Goal: Transaction & Acquisition: Book appointment/travel/reservation

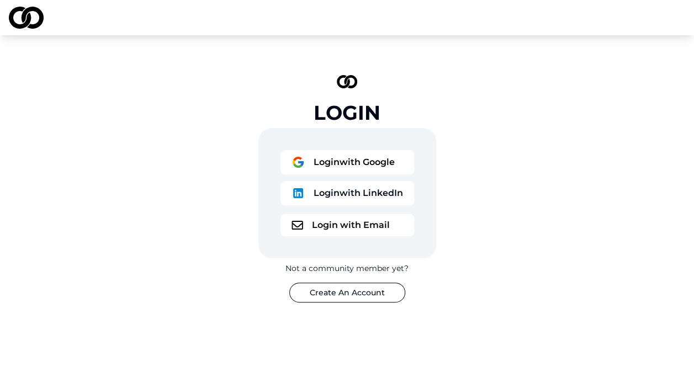
click at [328, 160] on button "Login with Google" at bounding box center [347, 162] width 134 height 24
click at [337, 214] on button "Login with Email" at bounding box center [347, 225] width 134 height 22
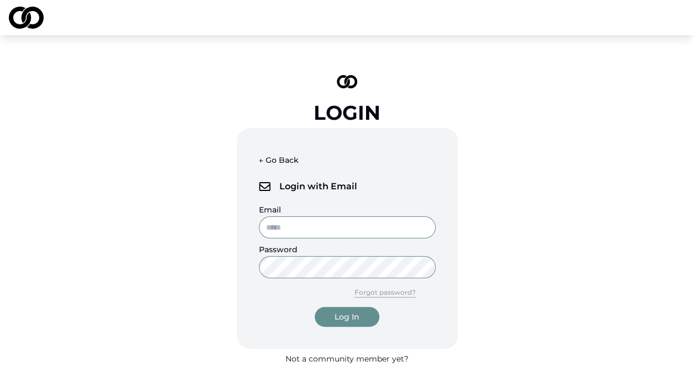
type input "**********"
click at [317, 219] on input "**********" at bounding box center [347, 227] width 177 height 22
click at [263, 208] on label "Email" at bounding box center [270, 210] width 22 height 10
click at [263, 216] on input "**********" at bounding box center [347, 227] width 177 height 22
click at [320, 309] on button "Log In" at bounding box center [347, 317] width 65 height 20
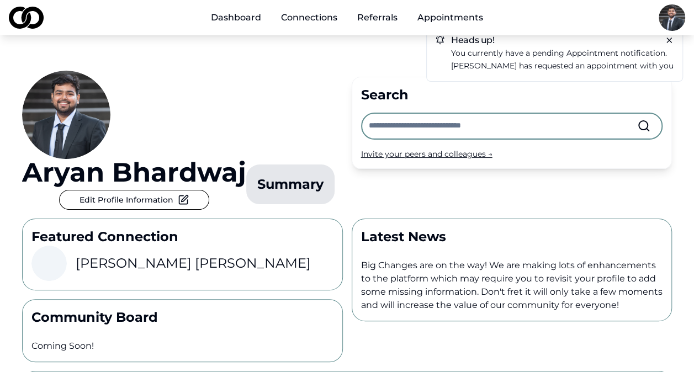
click at [321, 22] on link "Connections" at bounding box center [309, 18] width 74 height 22
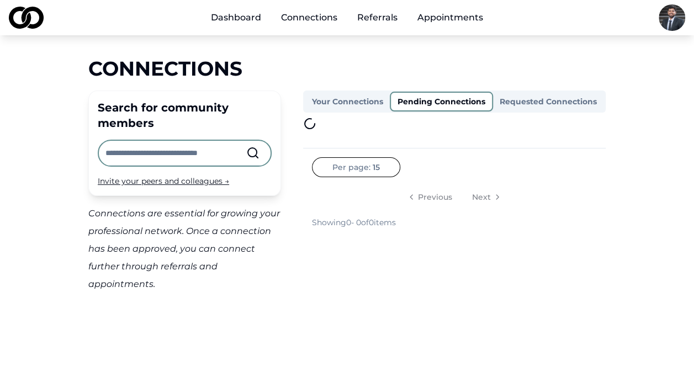
click at [409, 107] on button "Pending Connections" at bounding box center [441, 102] width 103 height 20
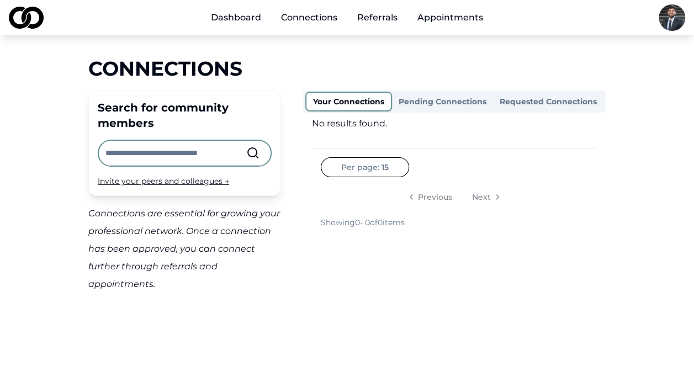
click at [367, 98] on button "Your Connections" at bounding box center [348, 102] width 87 height 20
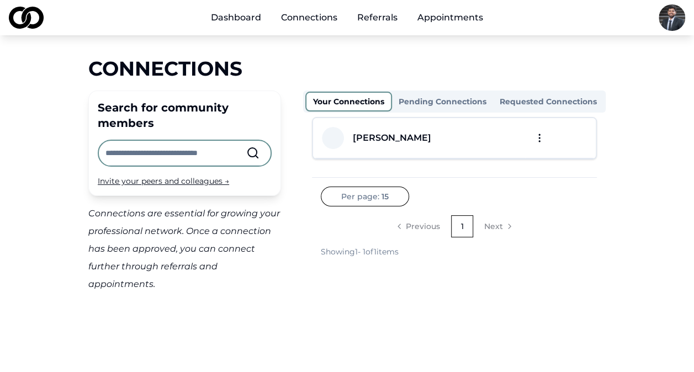
click at [439, 112] on div "Your Connections Pending Connections Requested Connections" at bounding box center [454, 102] width 302 height 22
click at [542, 112] on div "Your Connections Pending Connections Requested Connections" at bounding box center [454, 102] width 302 height 22
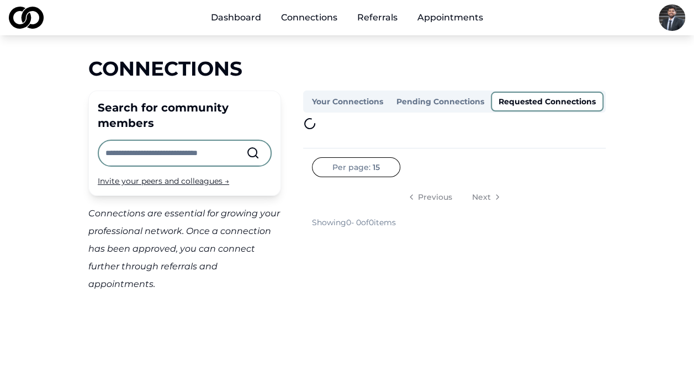
click at [542, 100] on button "Requested Connections" at bounding box center [547, 102] width 113 height 20
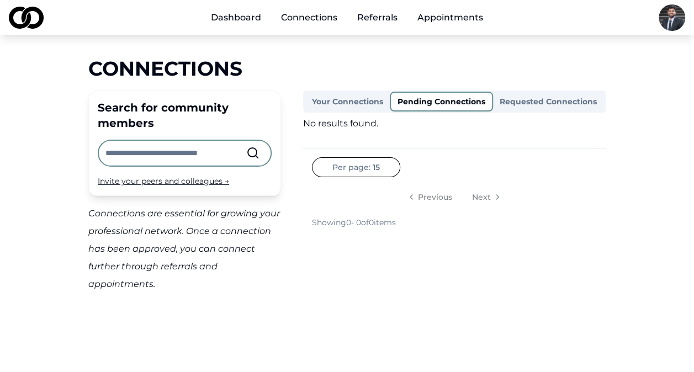
click at [432, 102] on button "Pending Connections" at bounding box center [441, 102] width 103 height 20
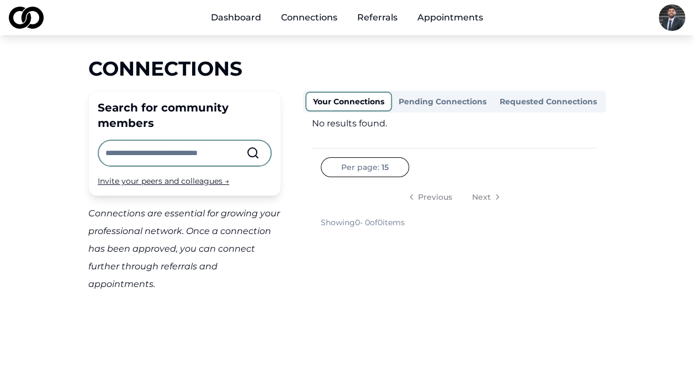
click at [363, 95] on button "Your Connections" at bounding box center [348, 102] width 87 height 20
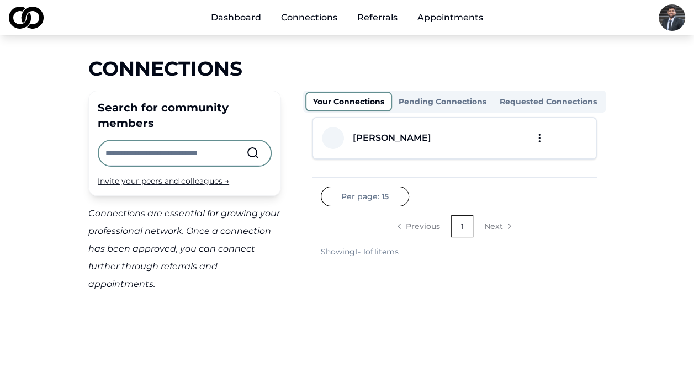
click at [378, 138] on div "[PERSON_NAME]" at bounding box center [392, 137] width 78 height 13
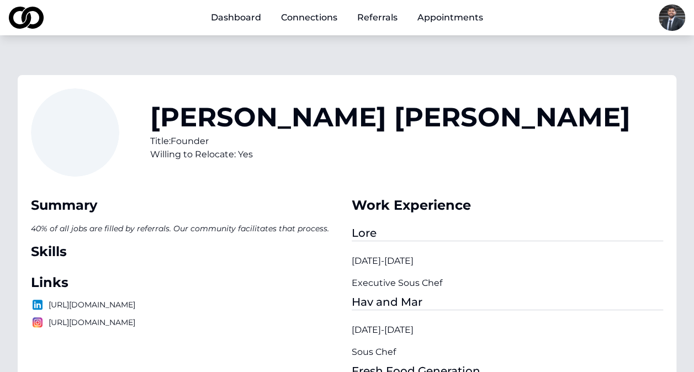
click at [198, 137] on div "Title: Founder" at bounding box center [390, 141] width 480 height 13
click at [231, 19] on link "Dashboard" at bounding box center [236, 18] width 68 height 22
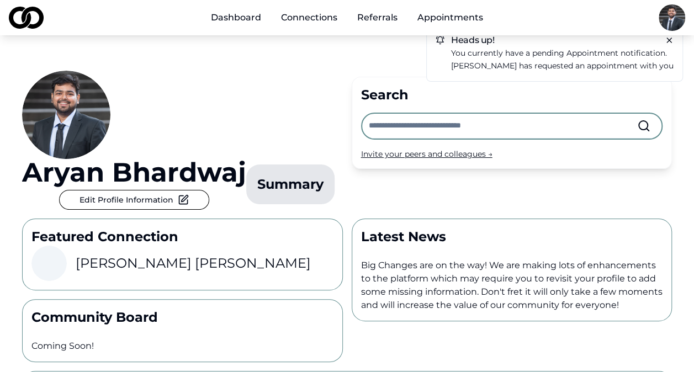
click at [391, 11] on link "Referrals" at bounding box center [377, 18] width 58 height 22
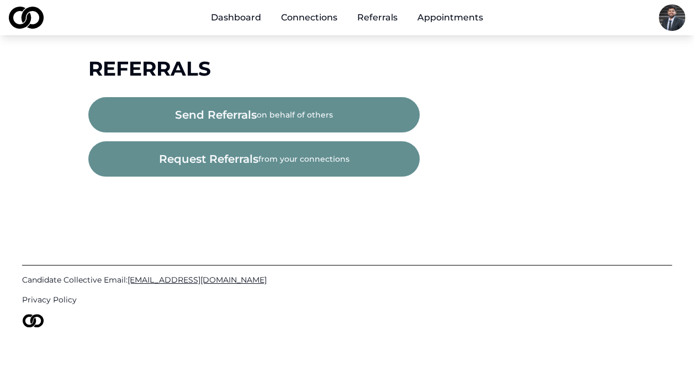
click at [332, 14] on link "Connections" at bounding box center [309, 18] width 74 height 22
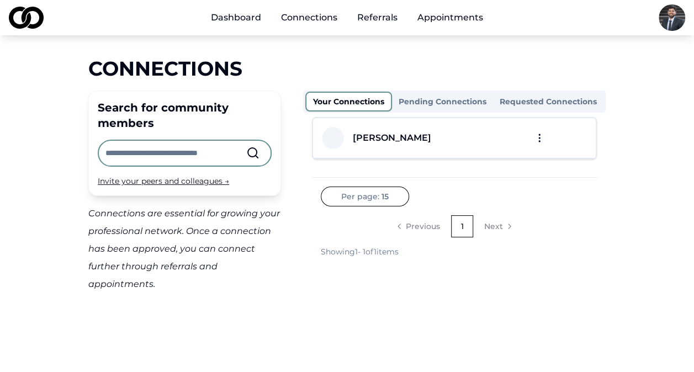
click at [342, 147] on div "[PERSON_NAME]" at bounding box center [419, 138] width 194 height 22
click at [386, 144] on div "[PERSON_NAME]" at bounding box center [392, 137] width 78 height 13
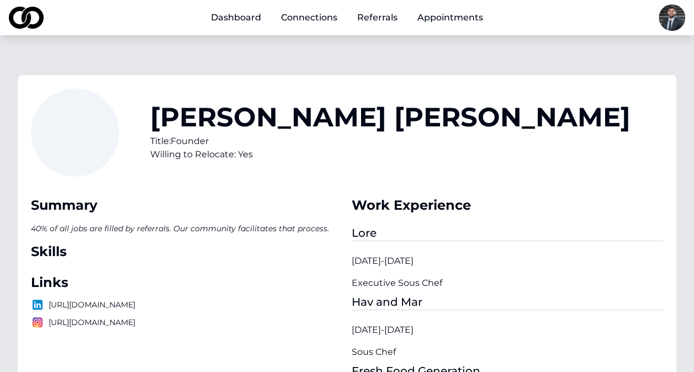
click at [261, 20] on link "Dashboard" at bounding box center [236, 18] width 68 height 22
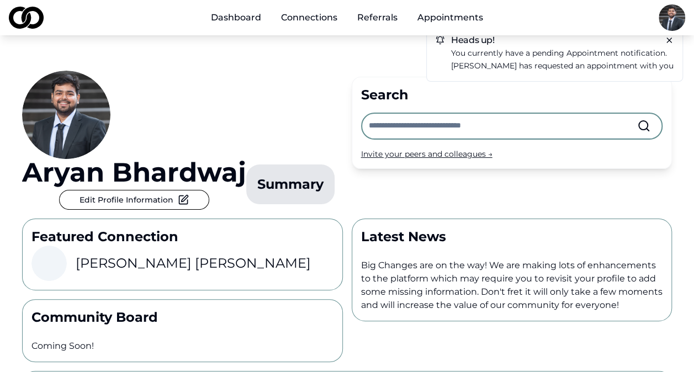
click at [416, 15] on link "Appointments" at bounding box center [449, 18] width 83 height 22
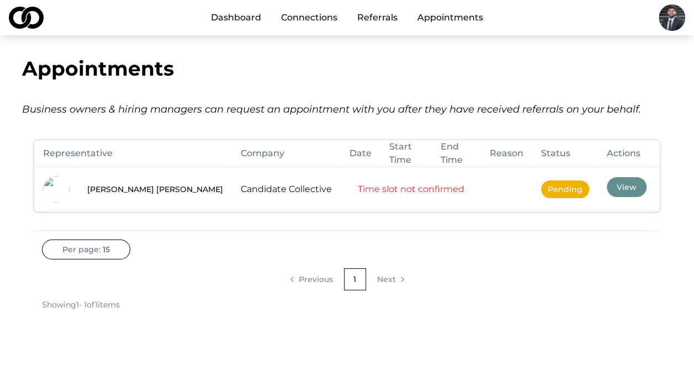
click at [607, 193] on button "View" at bounding box center [627, 187] width 40 height 20
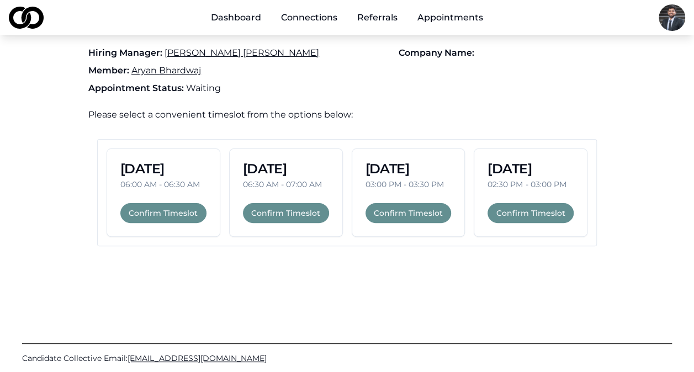
scroll to position [44, 0]
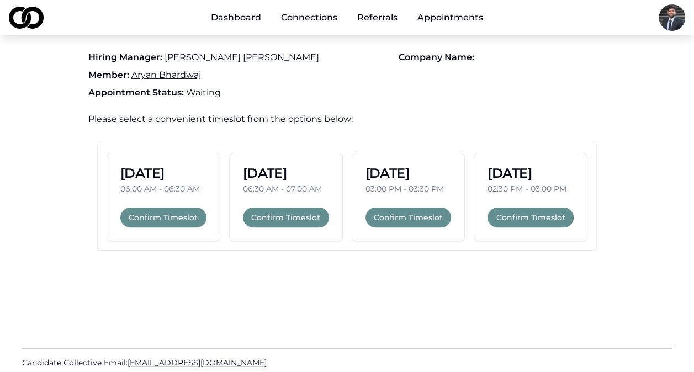
click at [490, 212] on button "Confirm Timeslot" at bounding box center [530, 218] width 86 height 20
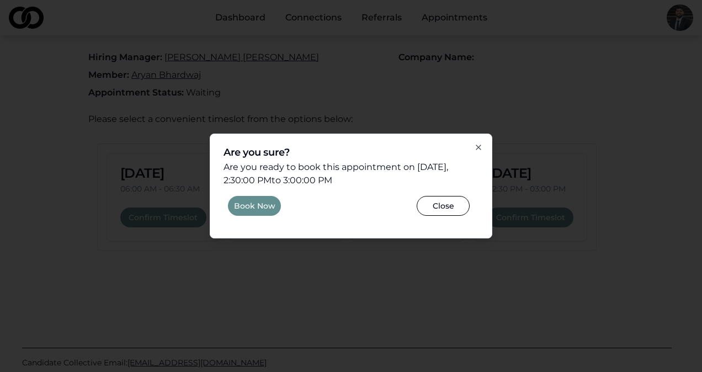
click at [233, 201] on button "Book Now" at bounding box center [254, 206] width 53 height 20
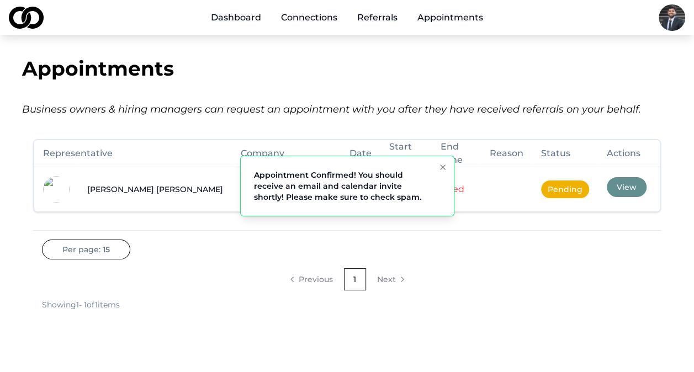
click at [435, 166] on li "Appointment Confirmed! You should receive an email and calendar invite shortly!…" at bounding box center [347, 186] width 214 height 61
click at [446, 167] on icon "Notifications (F8)" at bounding box center [442, 167] width 9 height 9
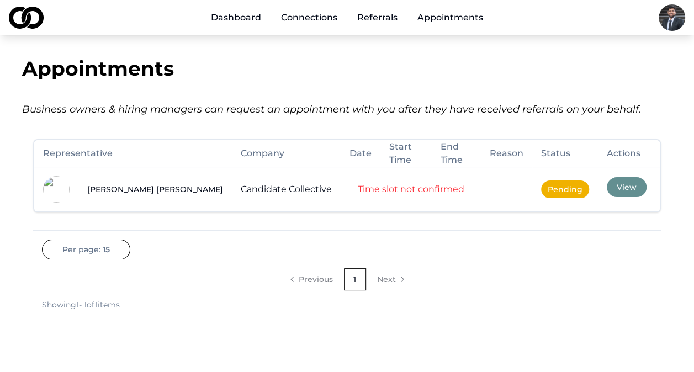
click at [607, 187] on button "View" at bounding box center [627, 187] width 40 height 20
